Goal: Download file/media

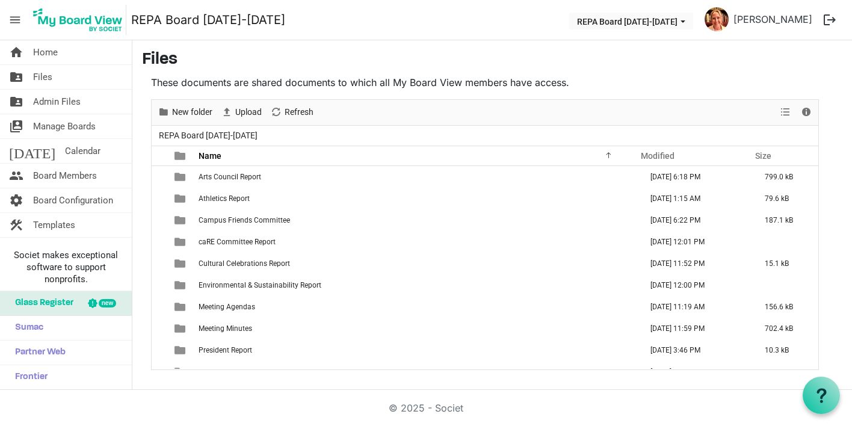
scroll to position [122, 0]
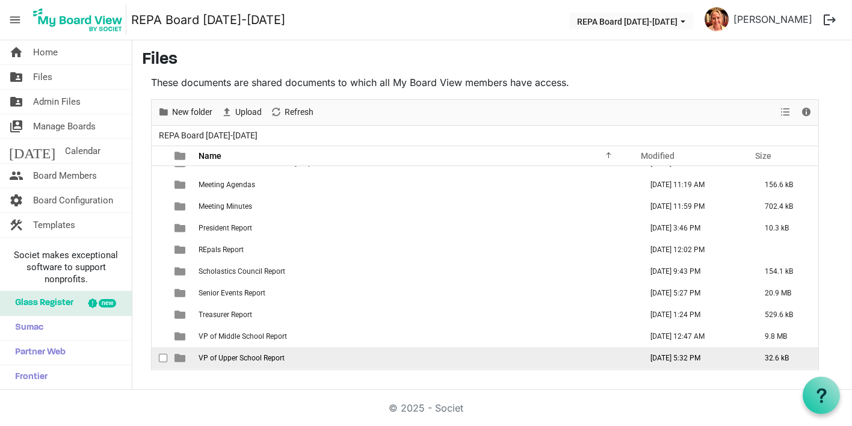
click at [212, 355] on span "VP of Upper School Report" at bounding box center [241, 358] width 86 height 8
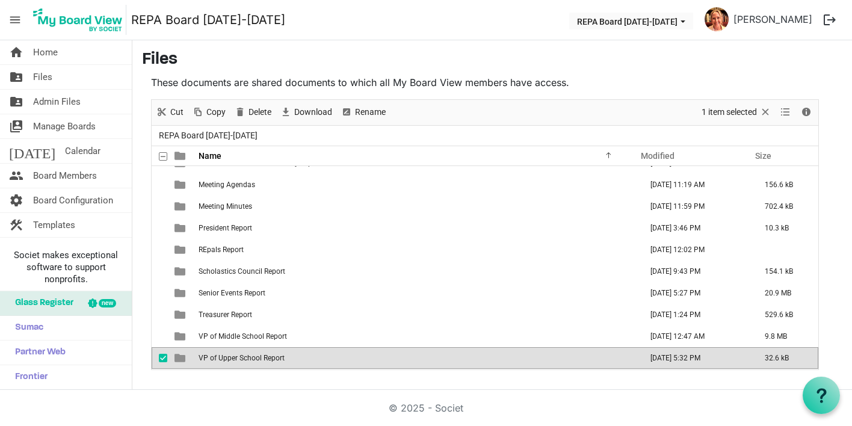
click at [212, 355] on span "VP of Upper School Report" at bounding box center [241, 358] width 86 height 8
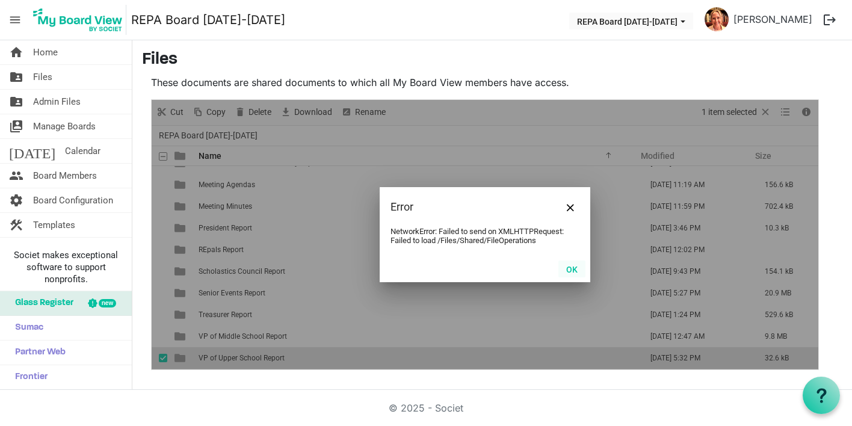
click at [569, 268] on button "OK" at bounding box center [571, 268] width 27 height 17
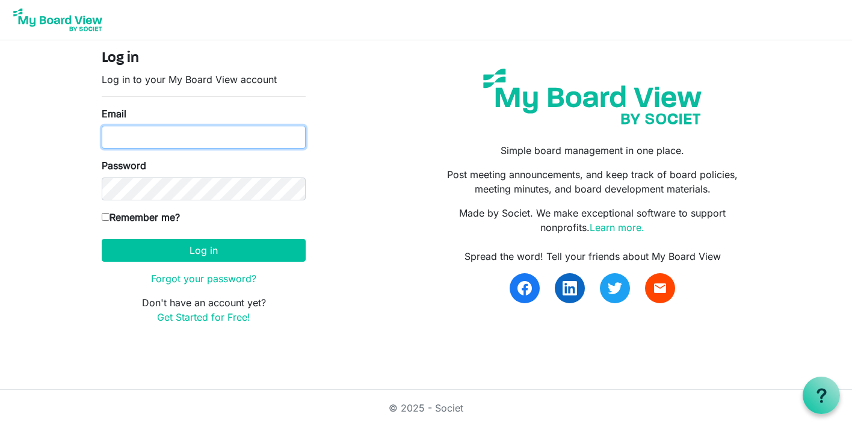
type input "jessicawhitingmason@gmail.com"
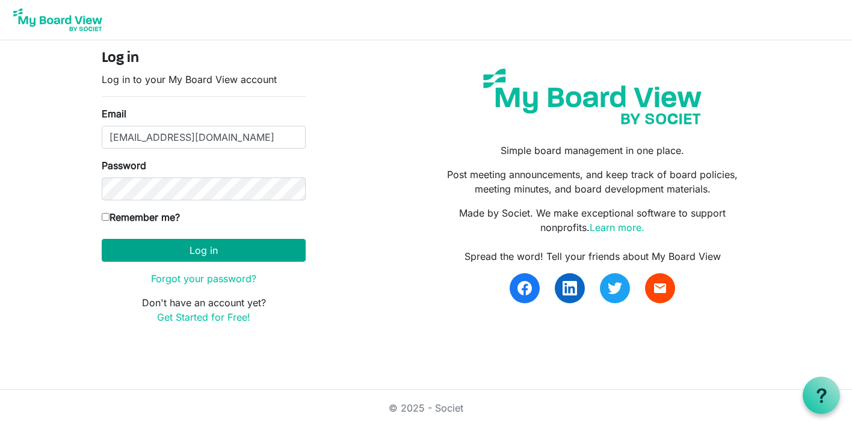
click at [211, 260] on button "Log in" at bounding box center [204, 250] width 204 height 23
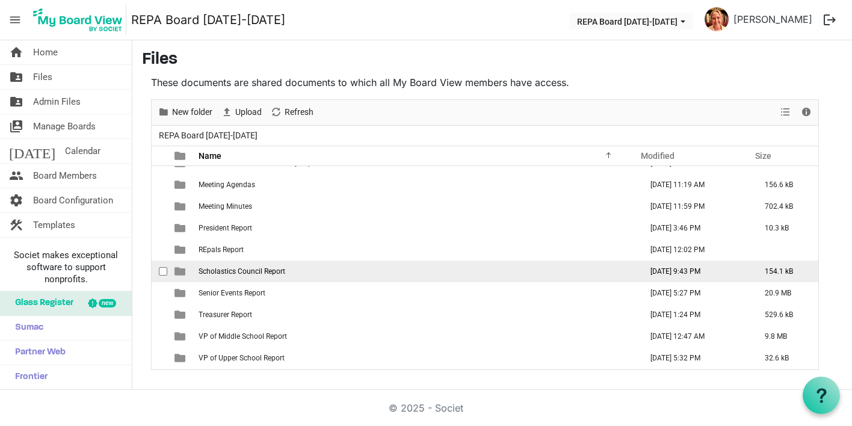
scroll to position [122, 0]
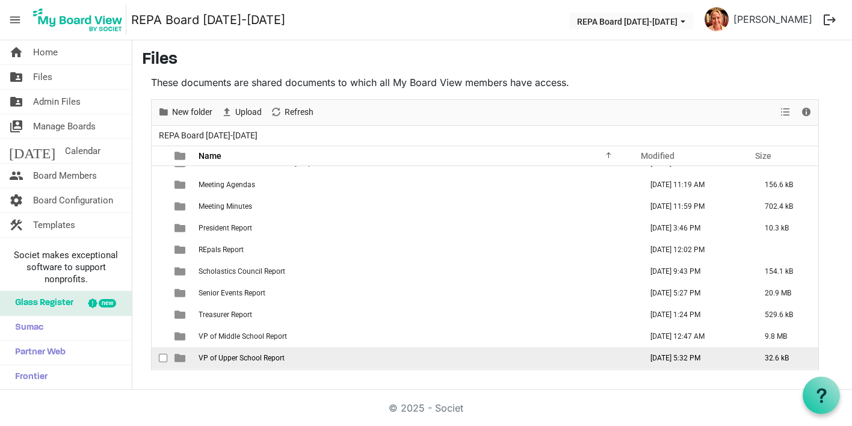
click at [251, 355] on span "VP of Upper School Report" at bounding box center [241, 358] width 86 height 8
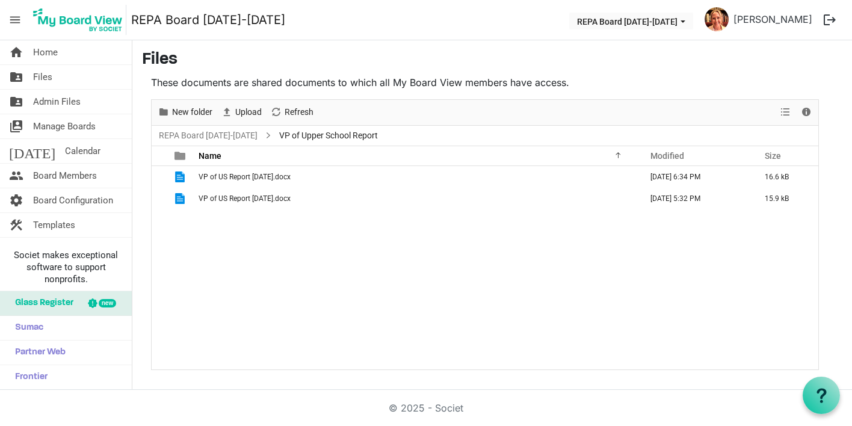
scroll to position [0, 0]
